Goal: Information Seeking & Learning: Learn about a topic

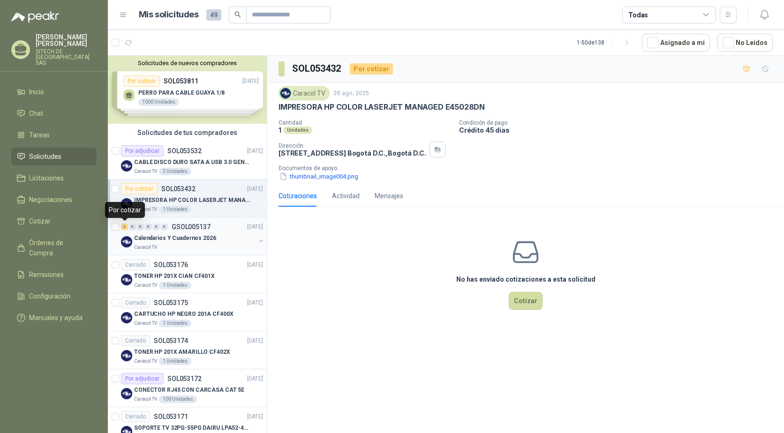
click at [123, 226] on div "3" at bounding box center [124, 227] width 7 height 7
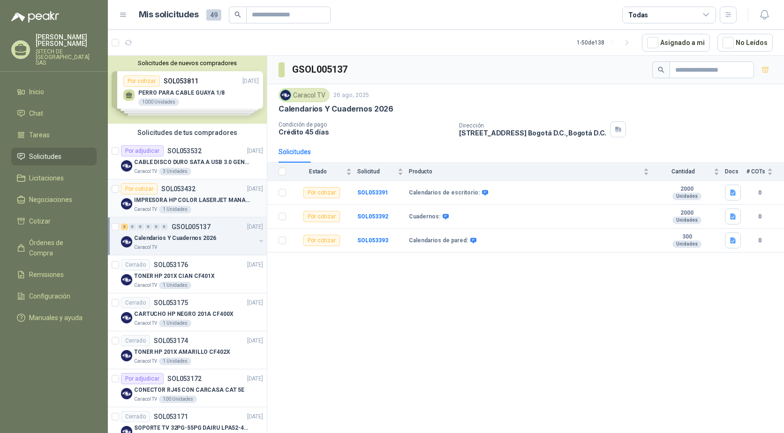
click at [210, 203] on p "IMPRESORA HP COLOR LASERJET MANAGED E45028DN" at bounding box center [192, 200] width 117 height 9
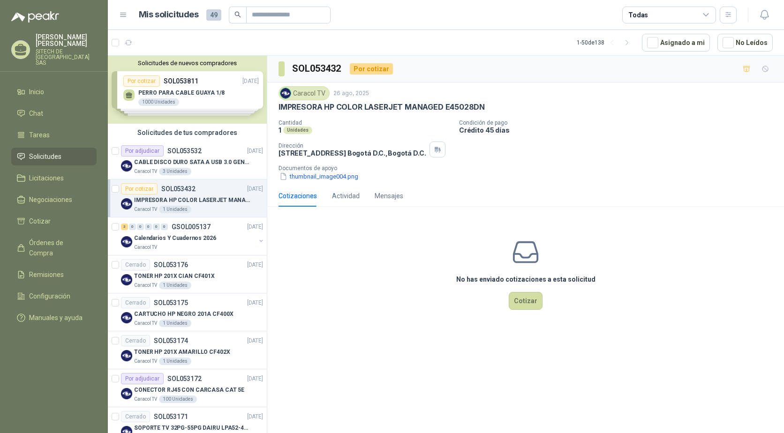
click at [240, 115] on div "Solicitudes de nuevos compradores Por cotizar SOL053811 [DATE] PERRO PARA CABLE…" at bounding box center [187, 90] width 159 height 68
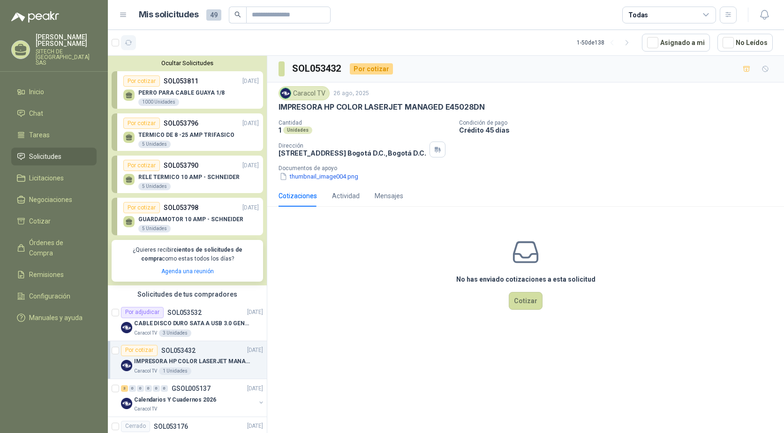
click at [129, 45] on icon "button" at bounding box center [129, 43] width 8 height 8
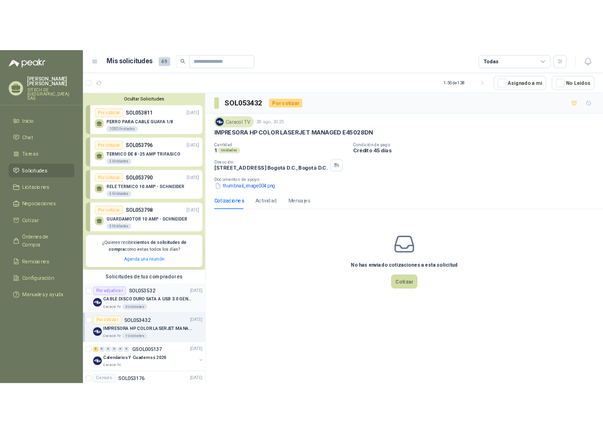
scroll to position [47, 0]
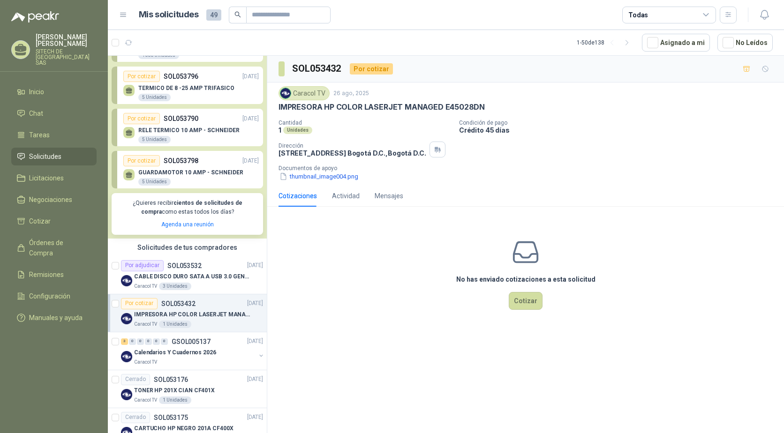
click at [209, 314] on p "IMPRESORA HP COLOR LASERJET MANAGED E45028DN" at bounding box center [192, 315] width 117 height 9
click at [324, 180] on button "thumbnail_image004.png" at bounding box center [319, 177] width 81 height 10
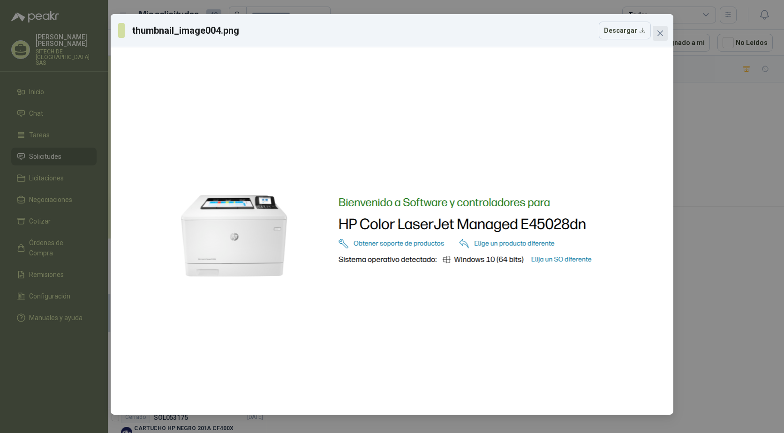
click at [658, 32] on icon "close" at bounding box center [661, 34] width 8 height 8
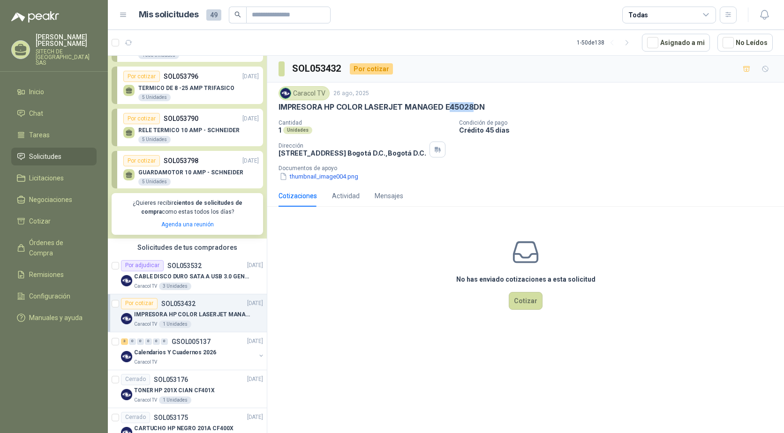
drag, startPoint x: 446, startPoint y: 106, endPoint x: 474, endPoint y: 103, distance: 27.9
click at [474, 103] on p "IMPRESORA HP COLOR LASERJET MANAGED E45028DN" at bounding box center [382, 107] width 206 height 10
drag, startPoint x: 474, startPoint y: 103, endPoint x: 455, endPoint y: 105, distance: 18.4
click at [455, 105] on p "IMPRESORA HP COLOR LASERJET MANAGED E45028DN" at bounding box center [382, 107] width 206 height 10
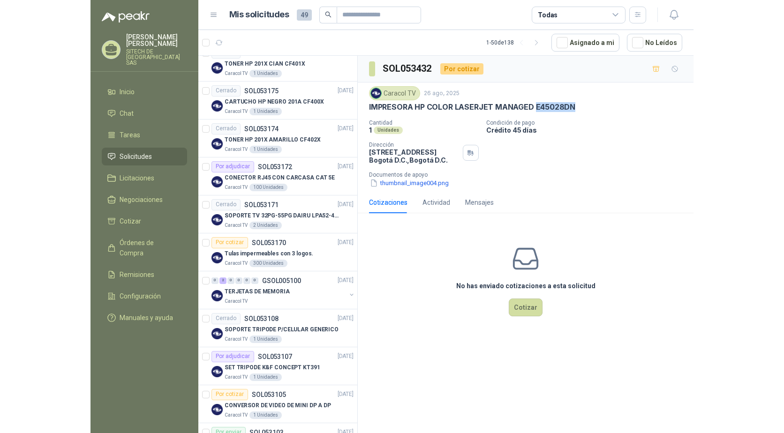
scroll to position [375, 0]
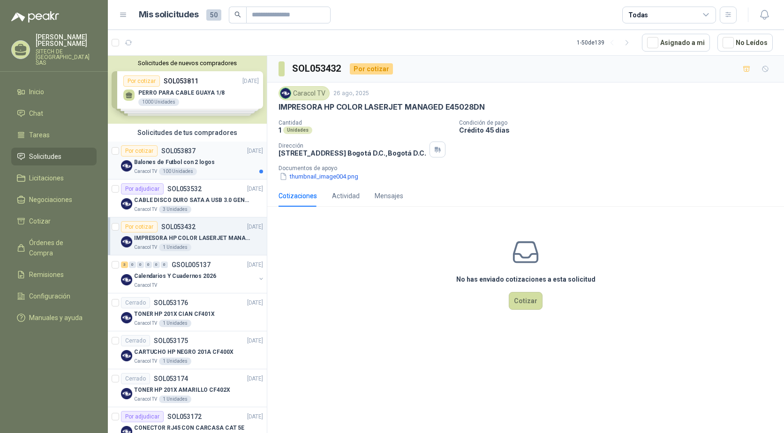
click at [200, 165] on p "Balones de Futbol con 2 logos" at bounding box center [174, 162] width 81 height 9
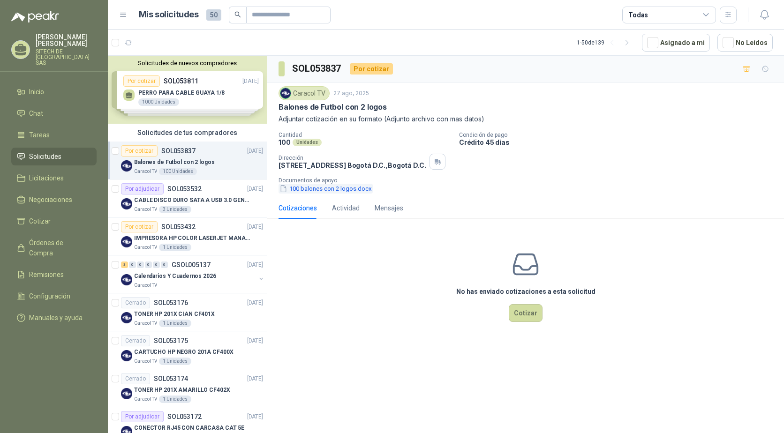
click at [328, 191] on button "100 balones con 2 logos.docx" at bounding box center [326, 189] width 94 height 10
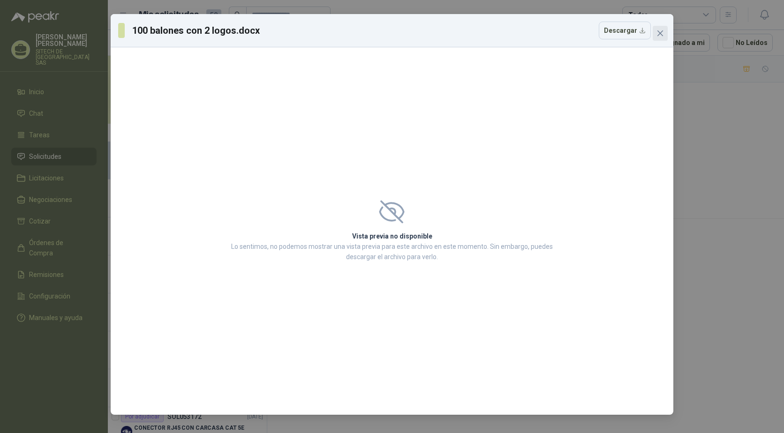
click at [657, 29] on button "Close" at bounding box center [660, 33] width 15 height 15
